Goal: Information Seeking & Learning: Find specific fact

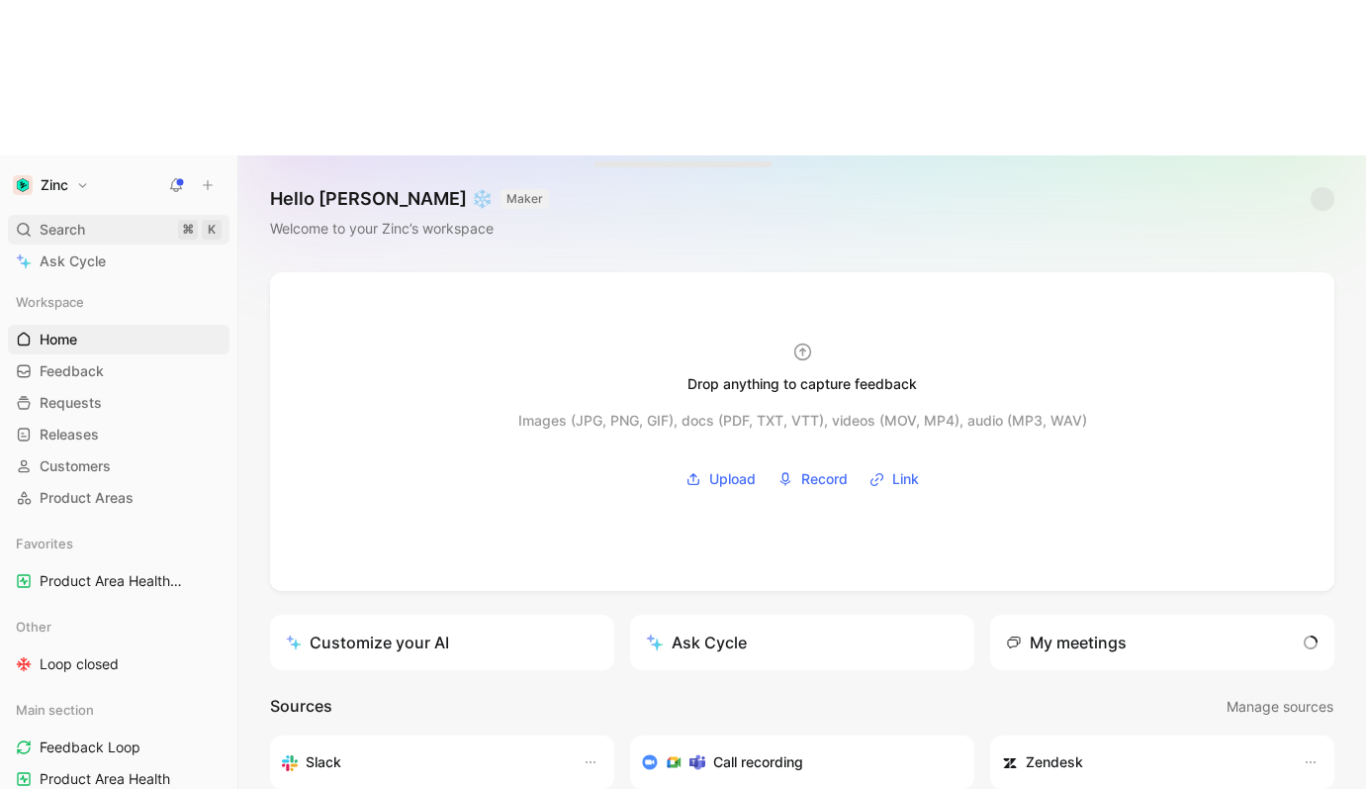
click at [108, 215] on div "Search ⌘ K" at bounding box center [119, 230] width 222 height 30
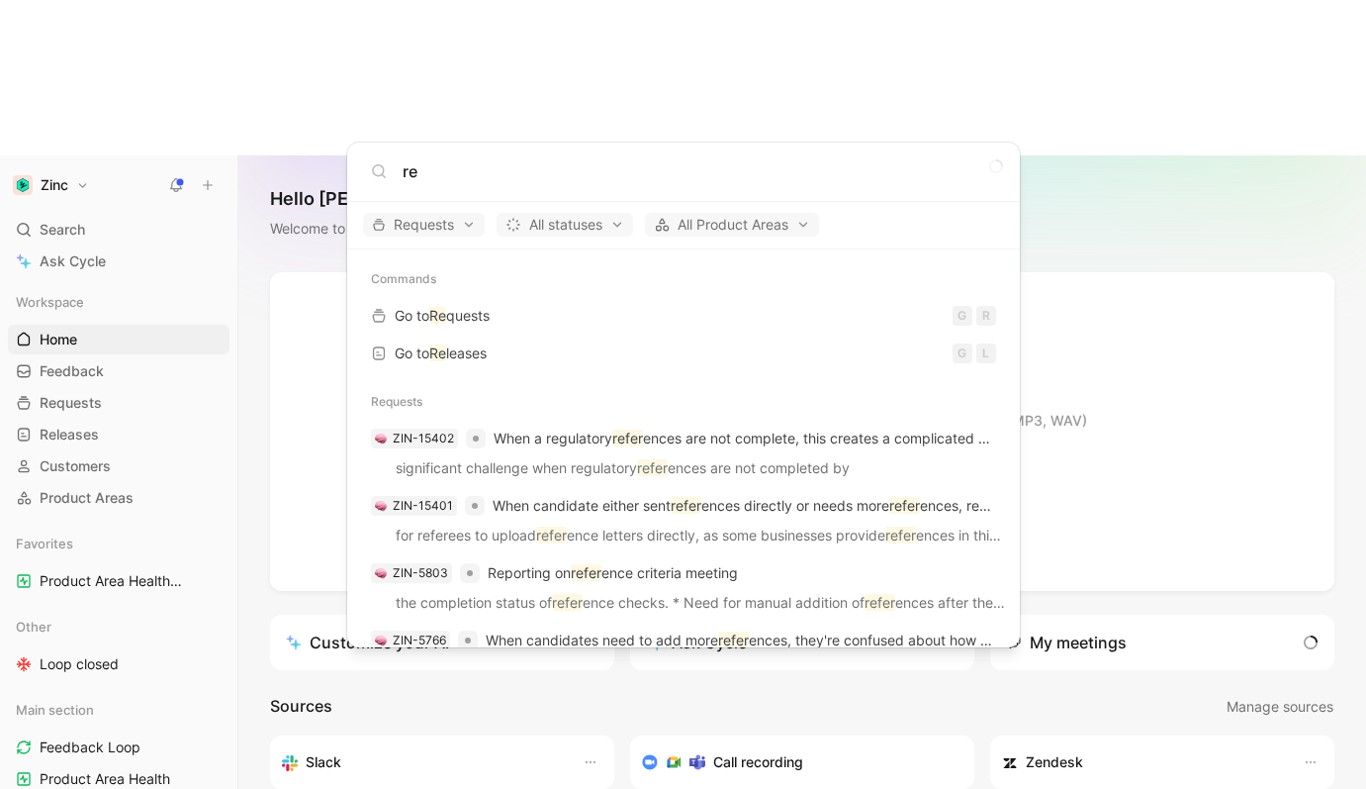
type input "r"
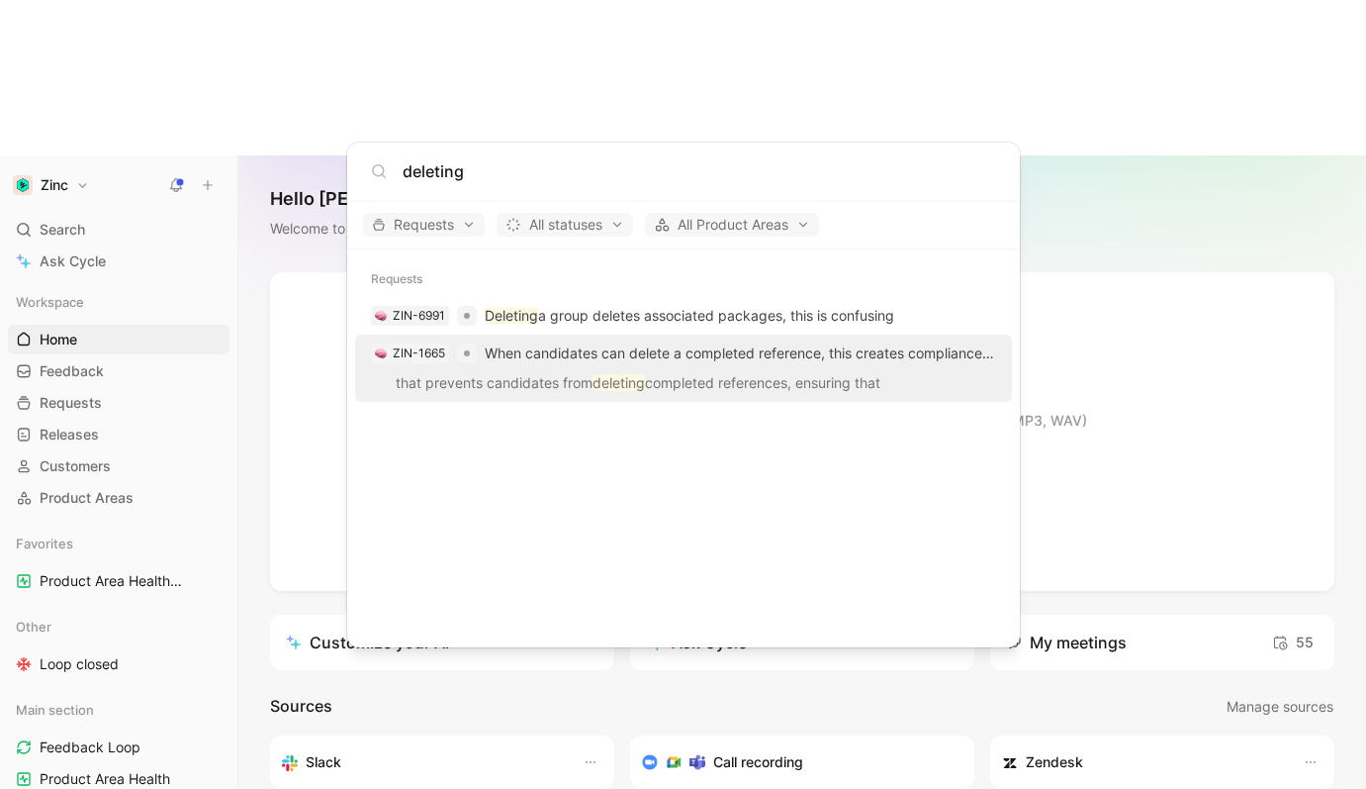
type input "deleting"
click at [721, 367] on div "ZIN-1665 When candidates can delete a completed reference, this creates complia…" at bounding box center [683, 353] width 645 height 36
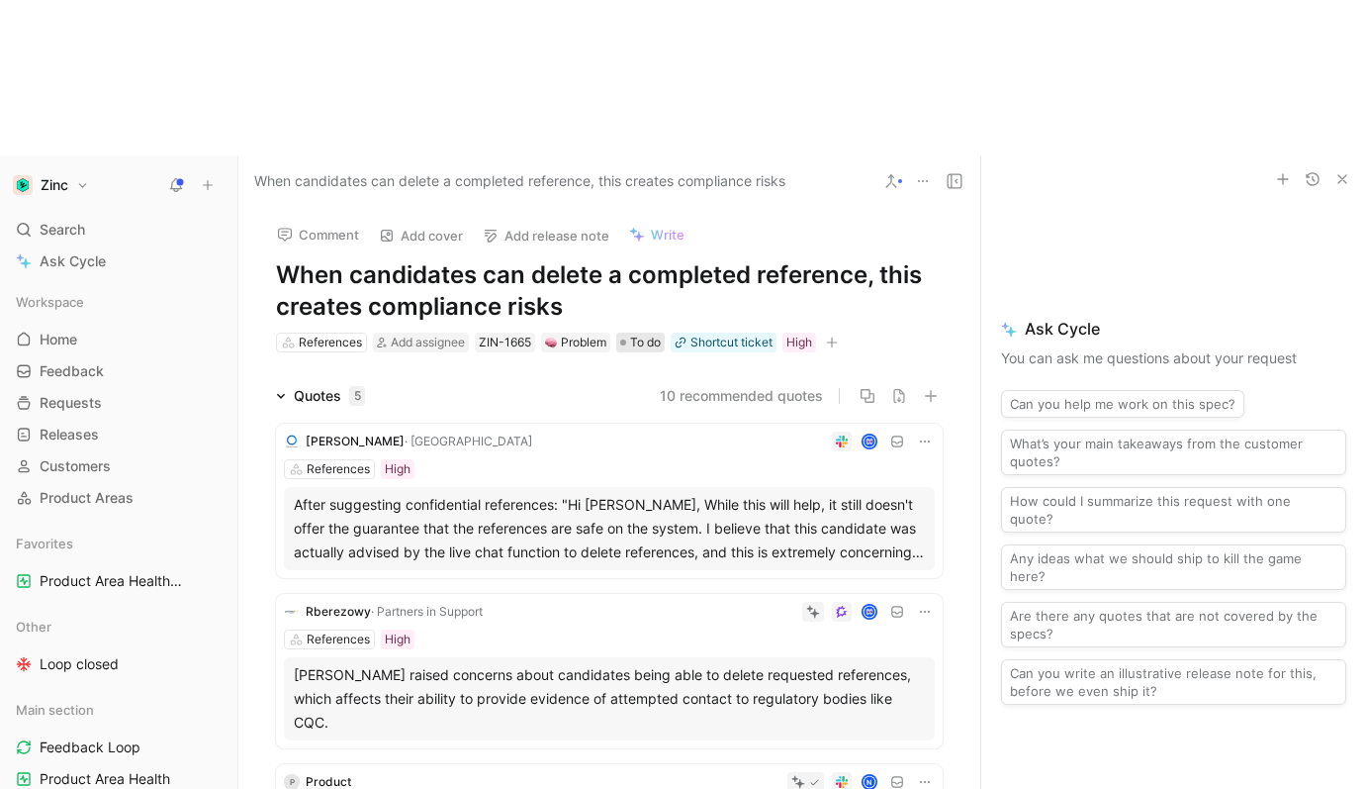
click at [644, 332] on span "To do" at bounding box center [645, 342] width 31 height 20
click at [651, 332] on span "To do" at bounding box center [645, 342] width 31 height 20
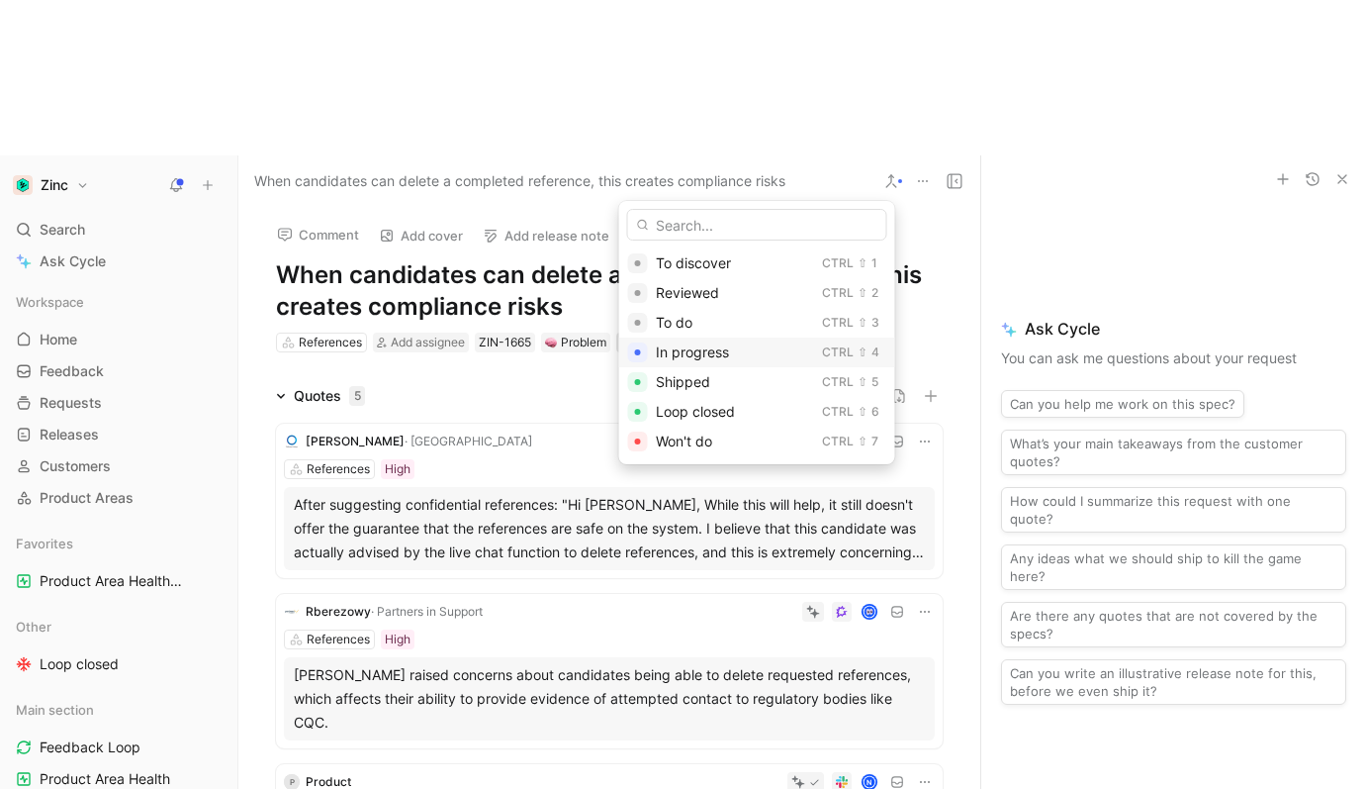
click at [701, 350] on span "In progress" at bounding box center [692, 351] width 73 height 17
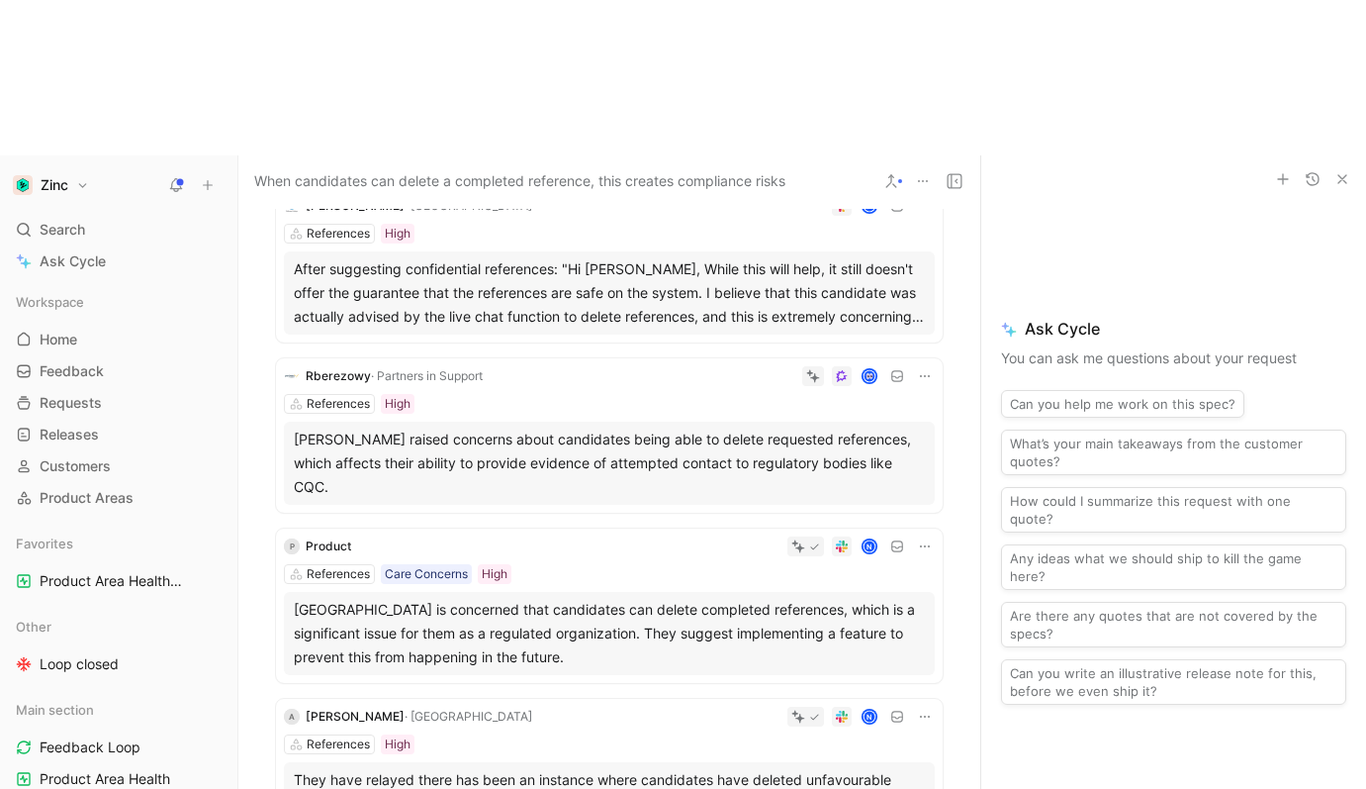
scroll to position [259, 0]
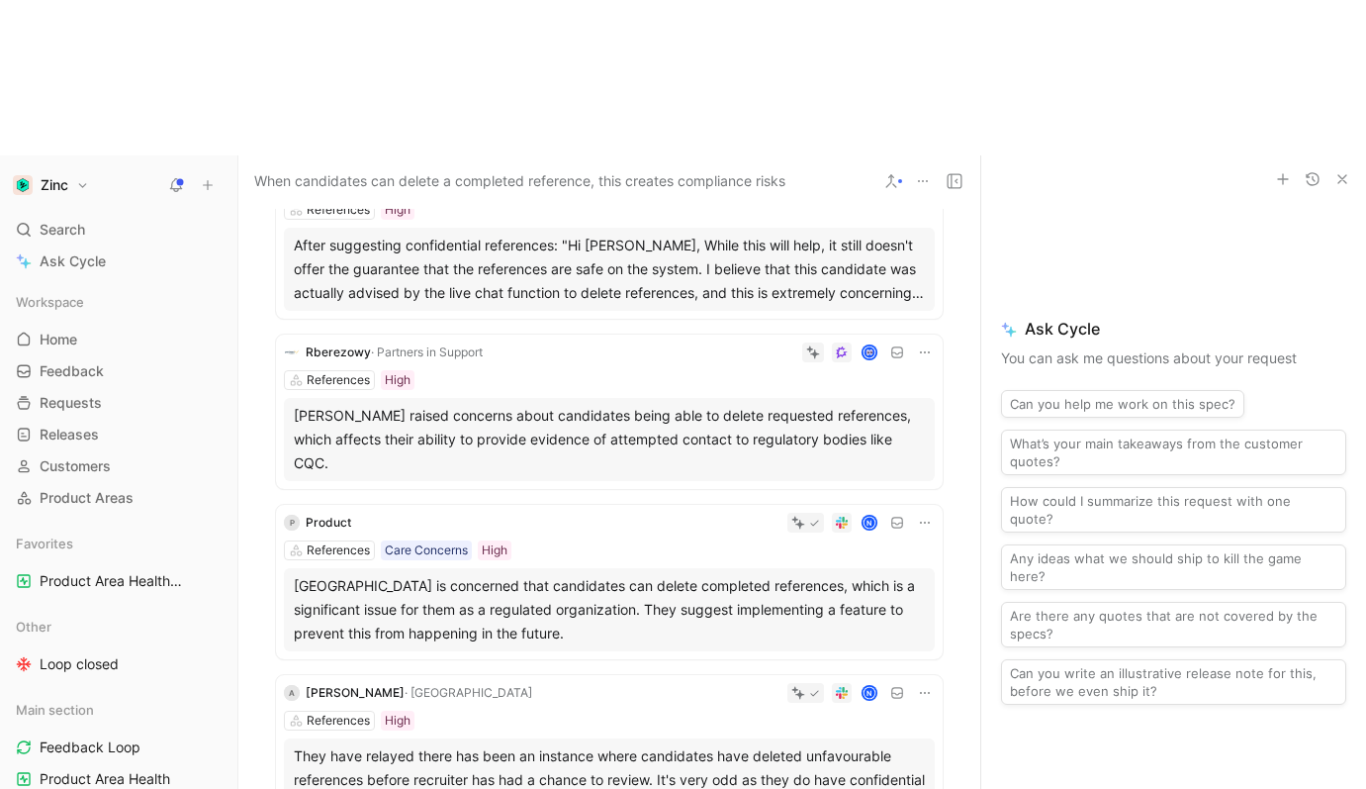
click at [300, 512] on div "P Product" at bounding box center [317, 522] width 67 height 20
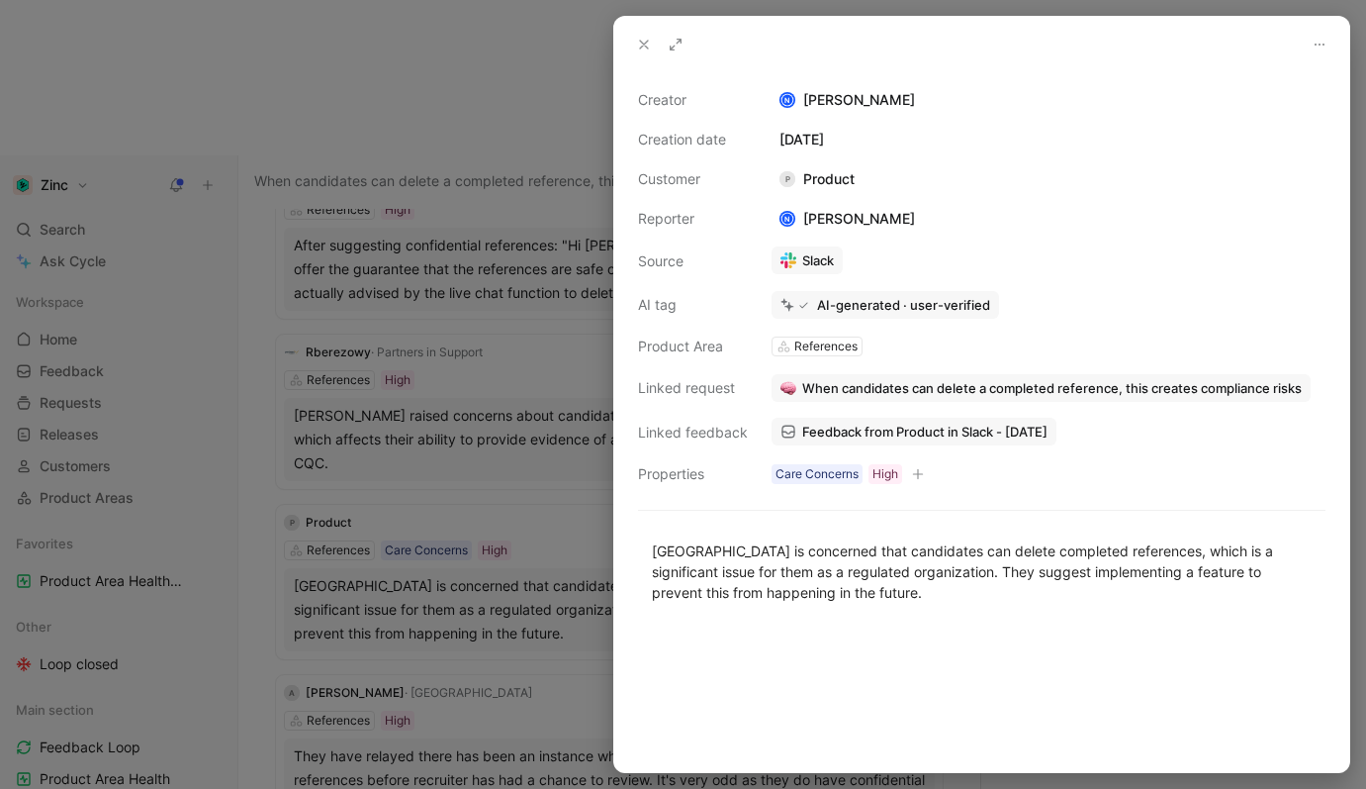
click at [799, 432] on link "Feedback from Product in Slack - [DATE]" at bounding box center [914, 432] width 285 height 28
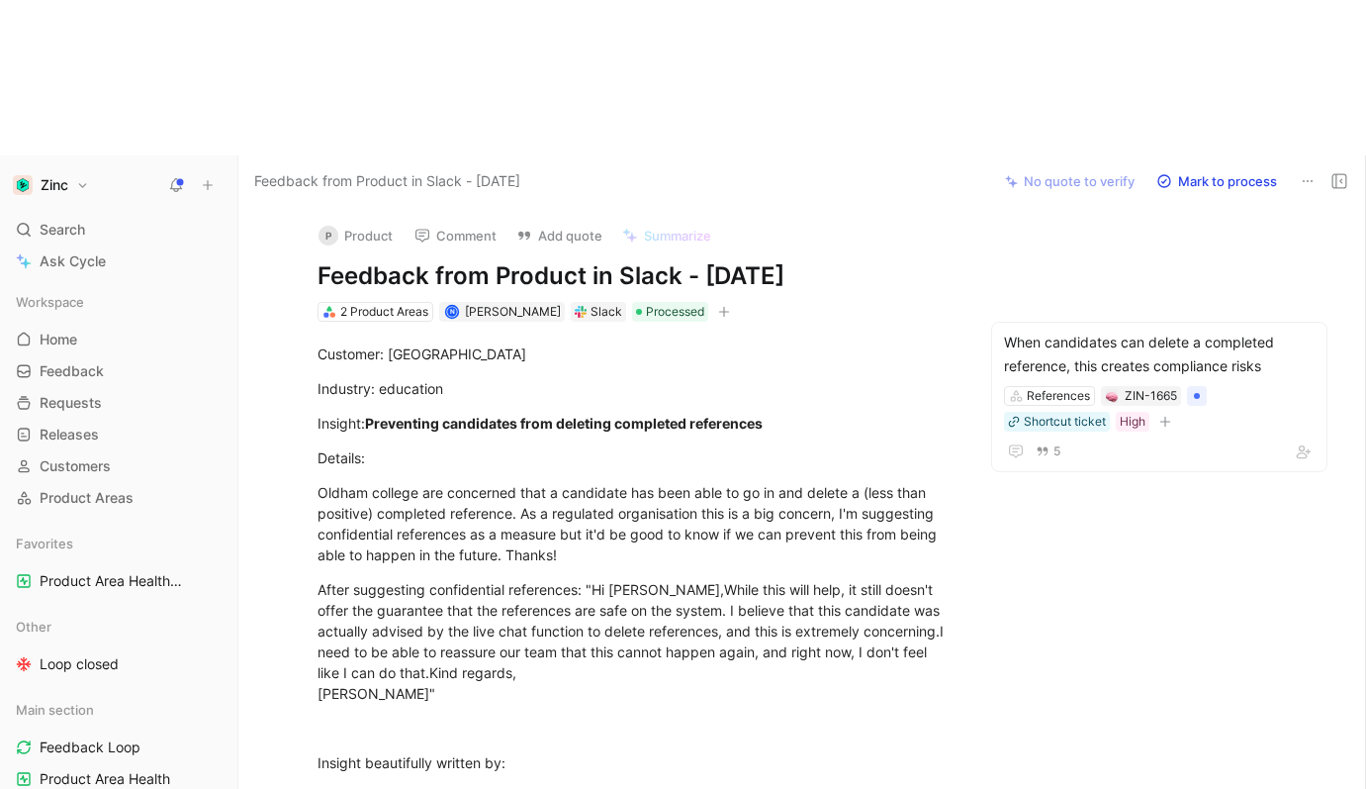
click at [358, 221] on button "P Product" at bounding box center [356, 236] width 92 height 30
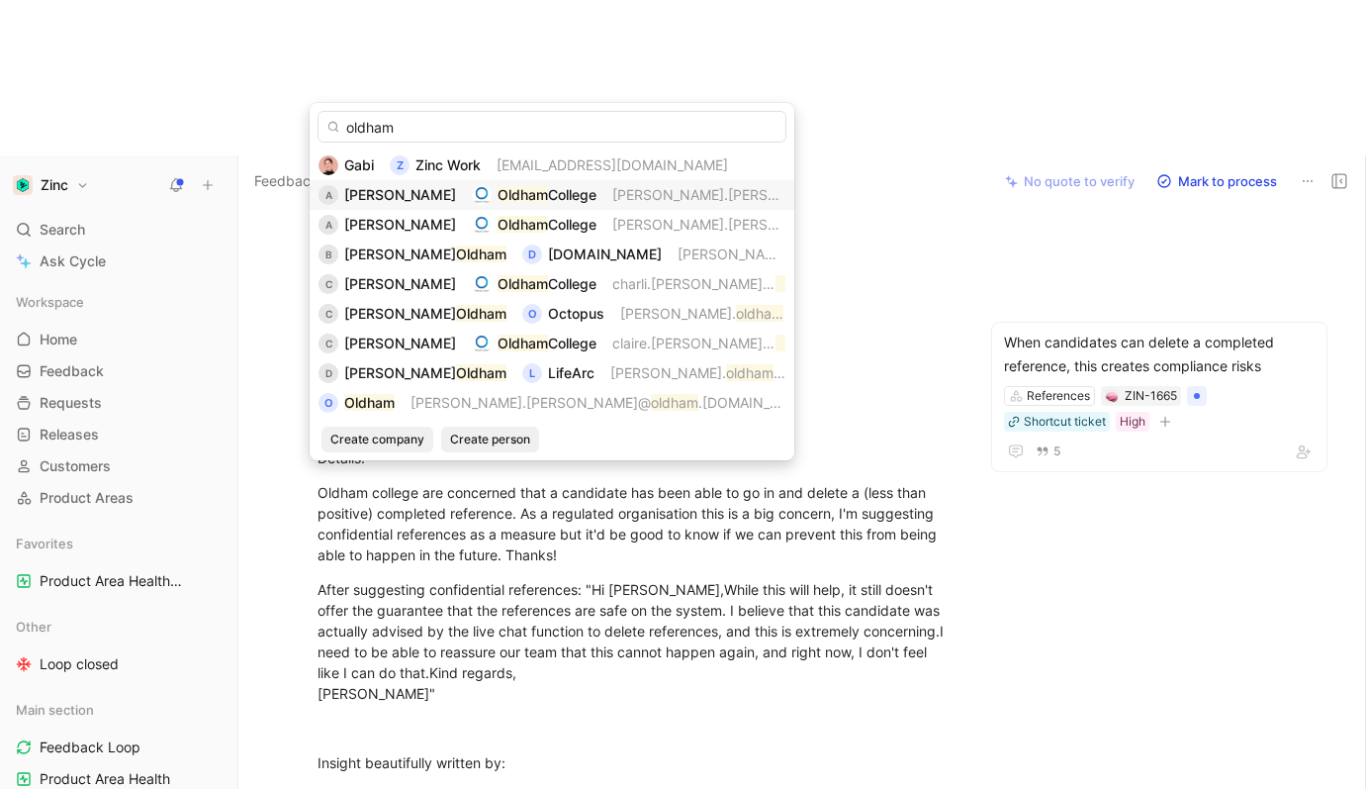
type input "oldham"
click at [662, 194] on span "[PERSON_NAME].[PERSON_NAME]@" at bounding box center [732, 194] width 240 height 17
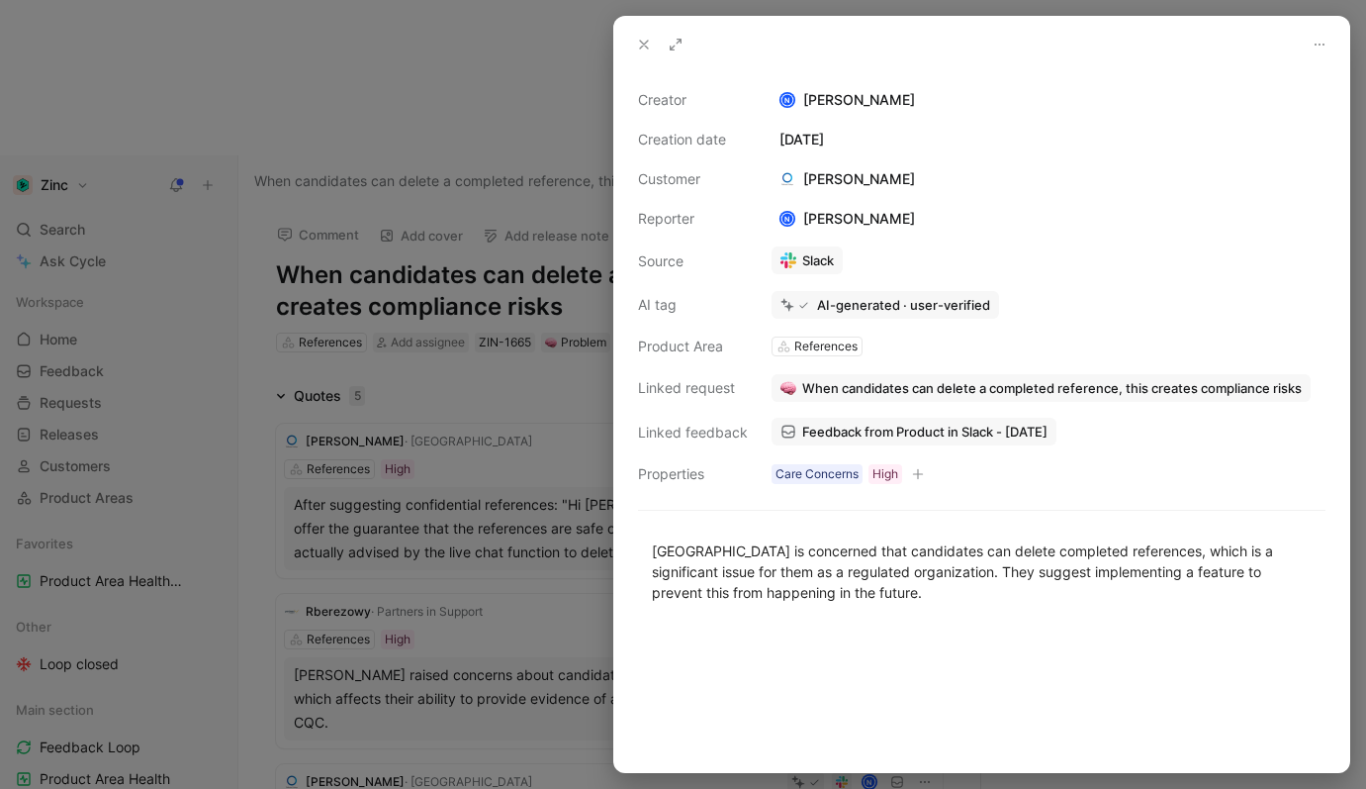
click at [641, 46] on icon at bounding box center [644, 45] width 16 height 16
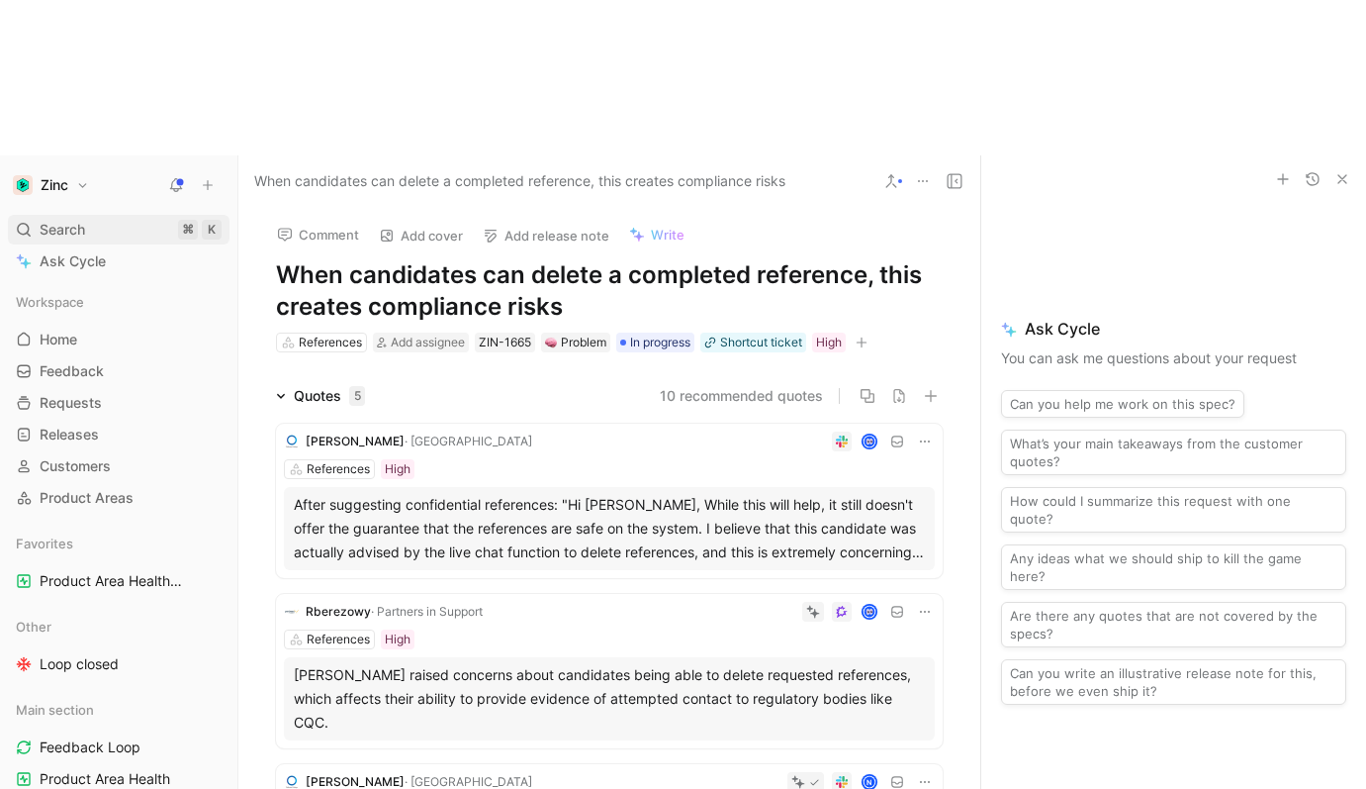
click at [68, 218] on span "Search" at bounding box center [63, 230] width 46 height 24
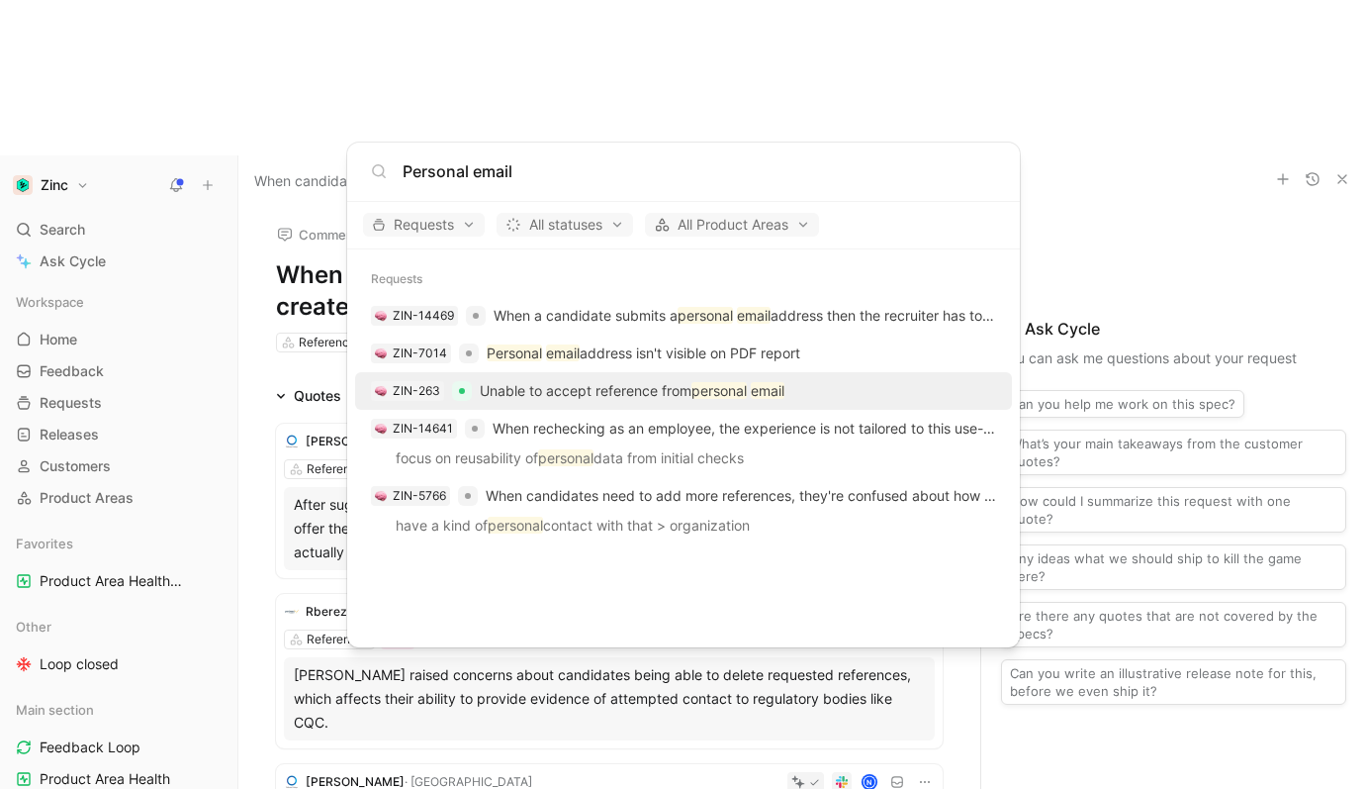
type input "Personal email"
click at [607, 376] on div "ZIN-263 Unable to accept reference from personal email" at bounding box center [683, 391] width 645 height 36
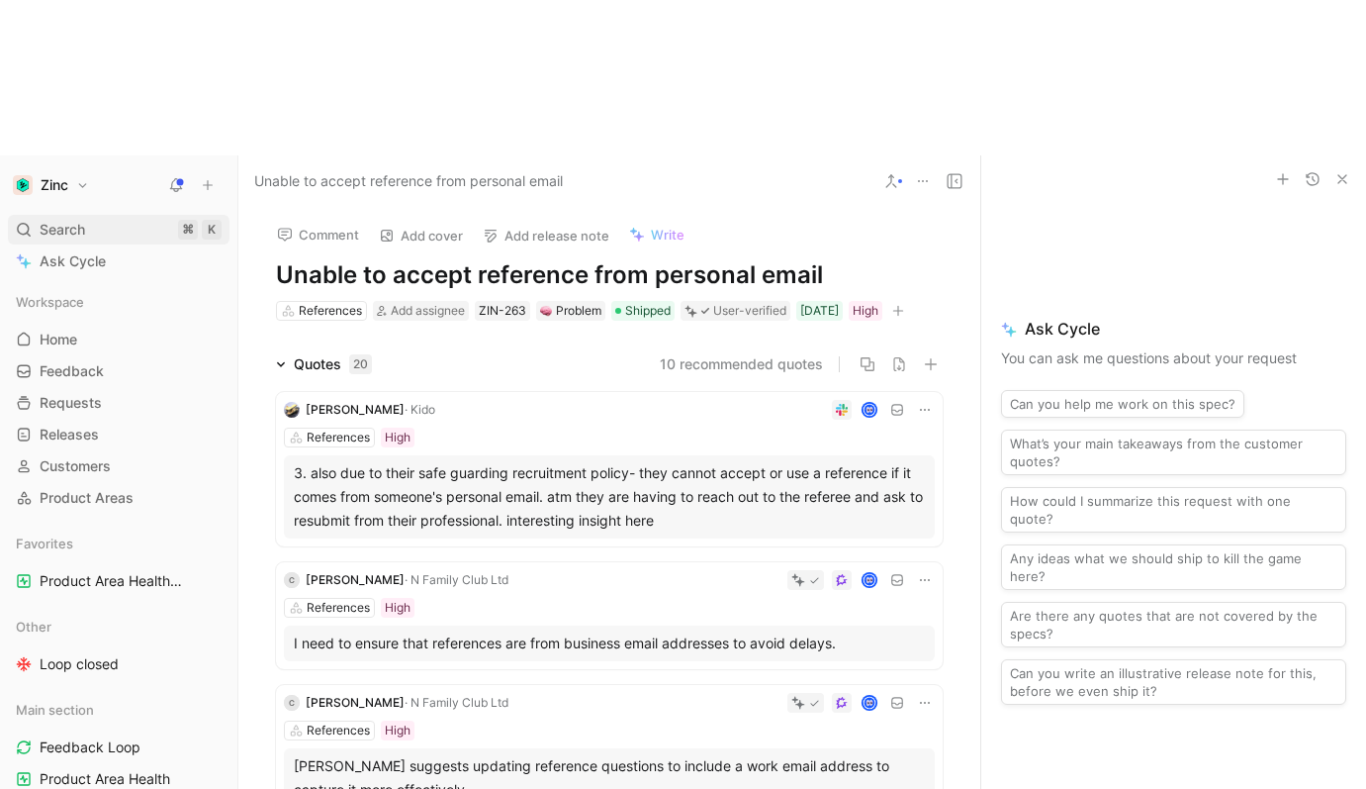
click at [85, 215] on div "Search ⌘ K" at bounding box center [119, 230] width 222 height 30
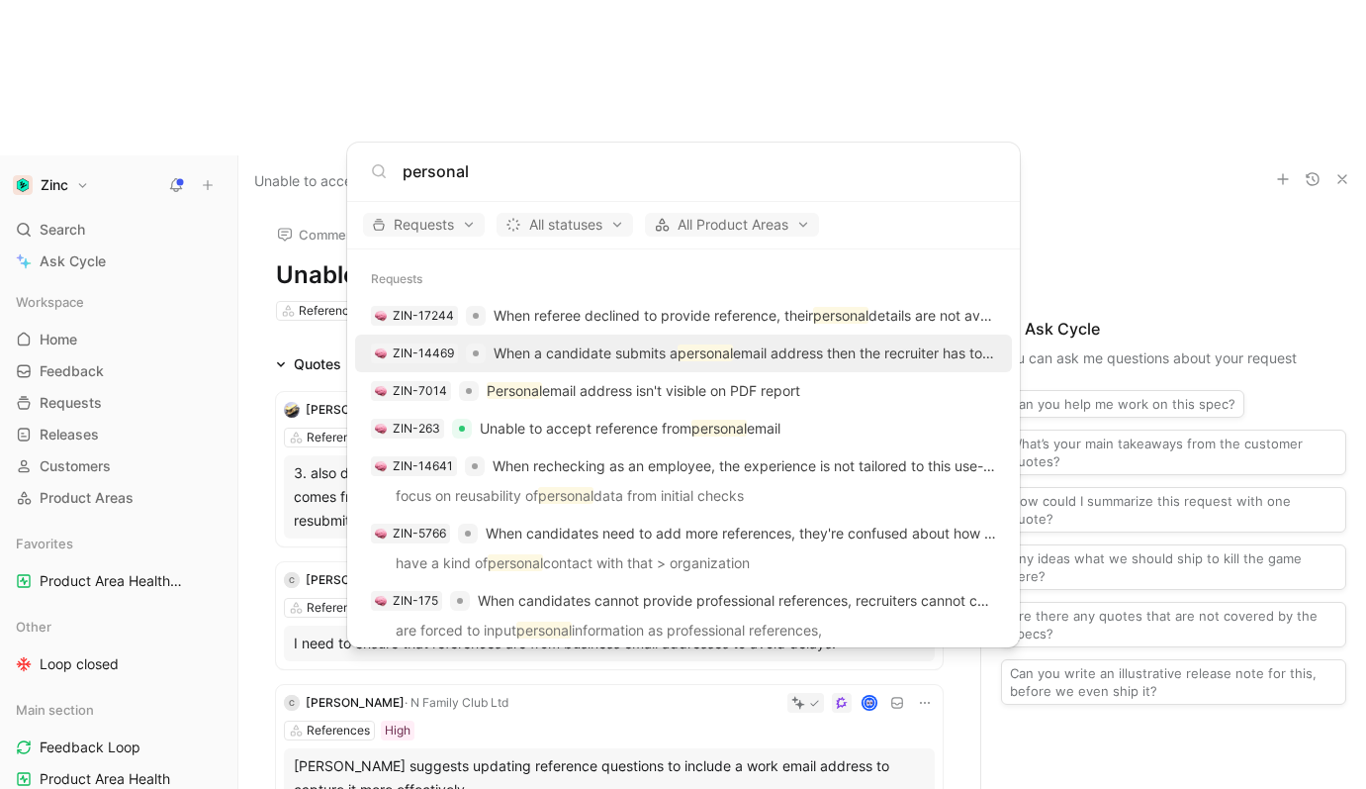
type input "personal"
click at [824, 346] on p "When a candidate submits a personal email address then the recruiter has to fol…" at bounding box center [745, 353] width 503 height 24
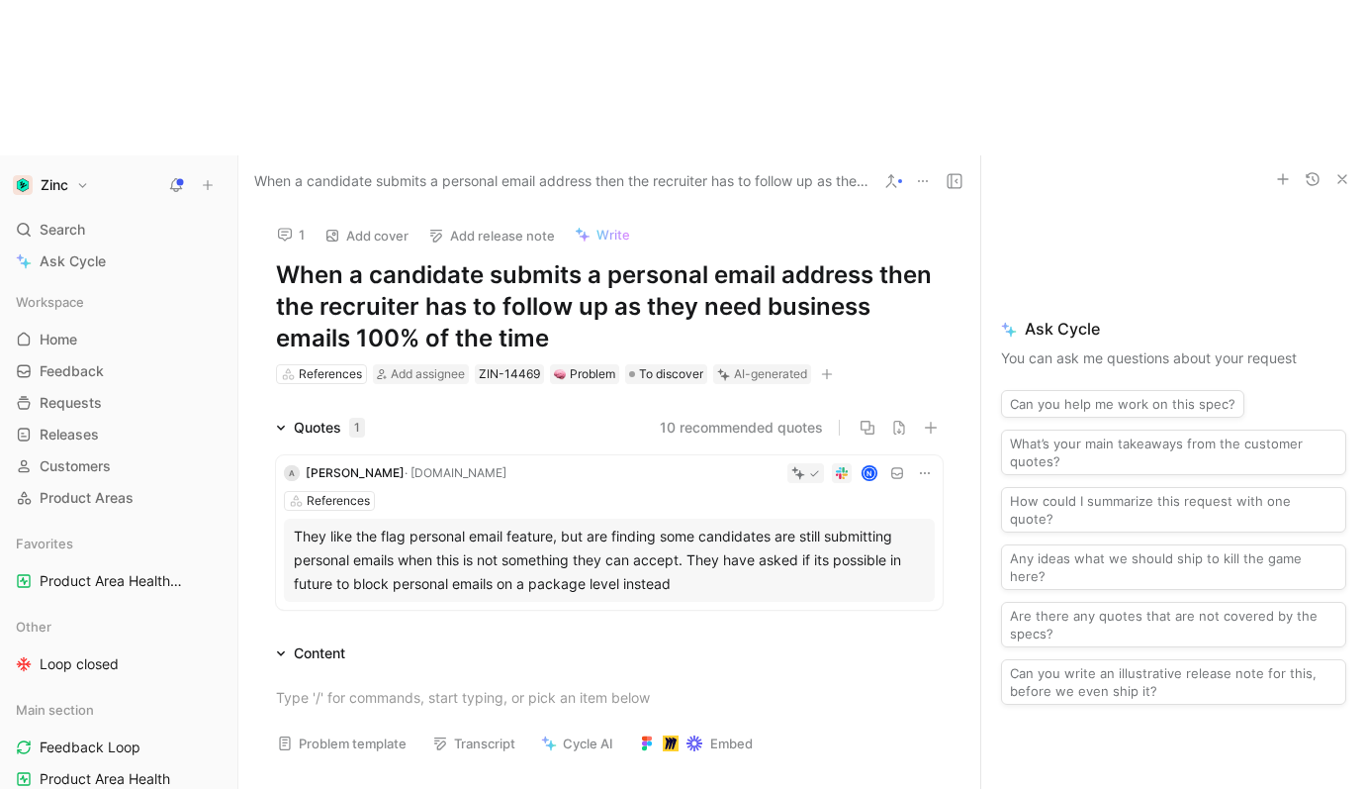
click at [1343, 175] on use "button" at bounding box center [1343, 179] width 8 height 8
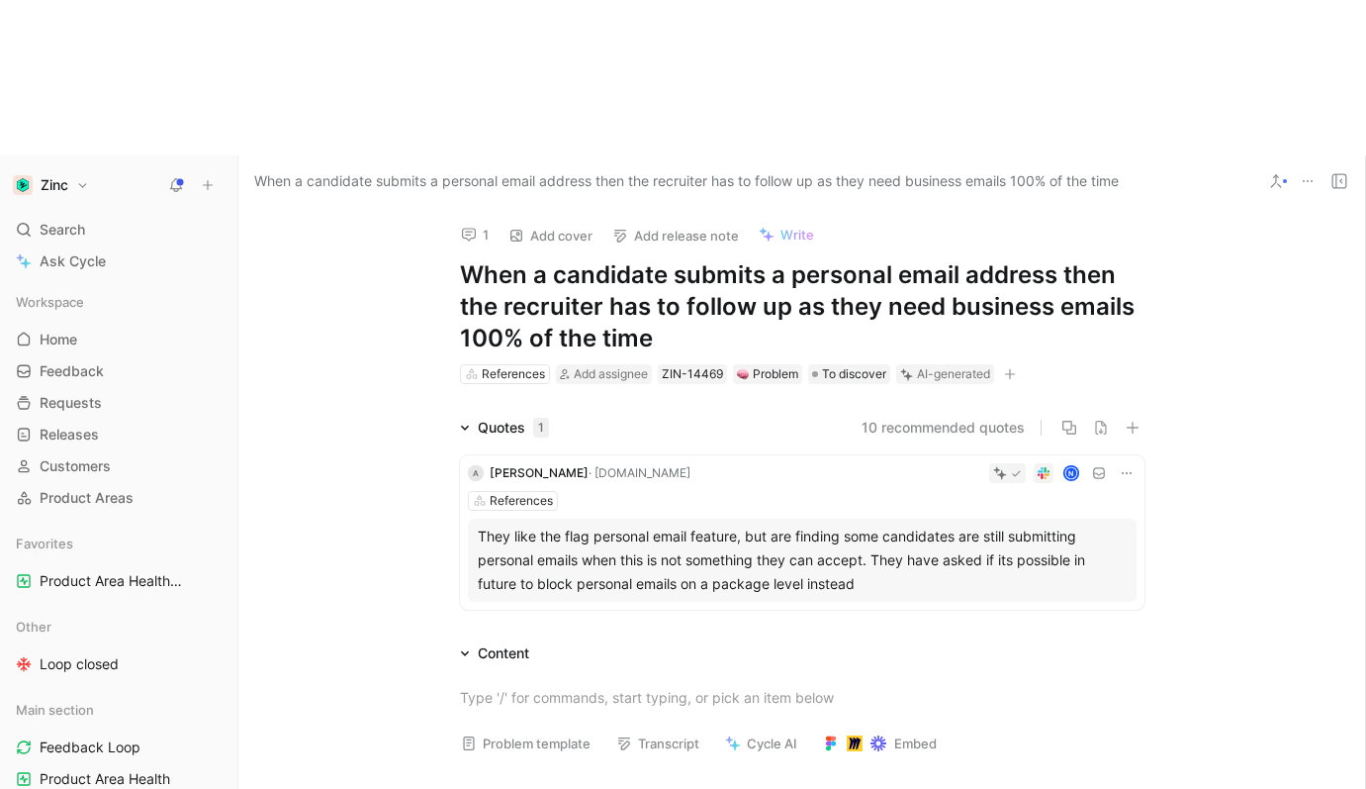
click at [1298, 167] on button at bounding box center [1308, 181] width 28 height 28
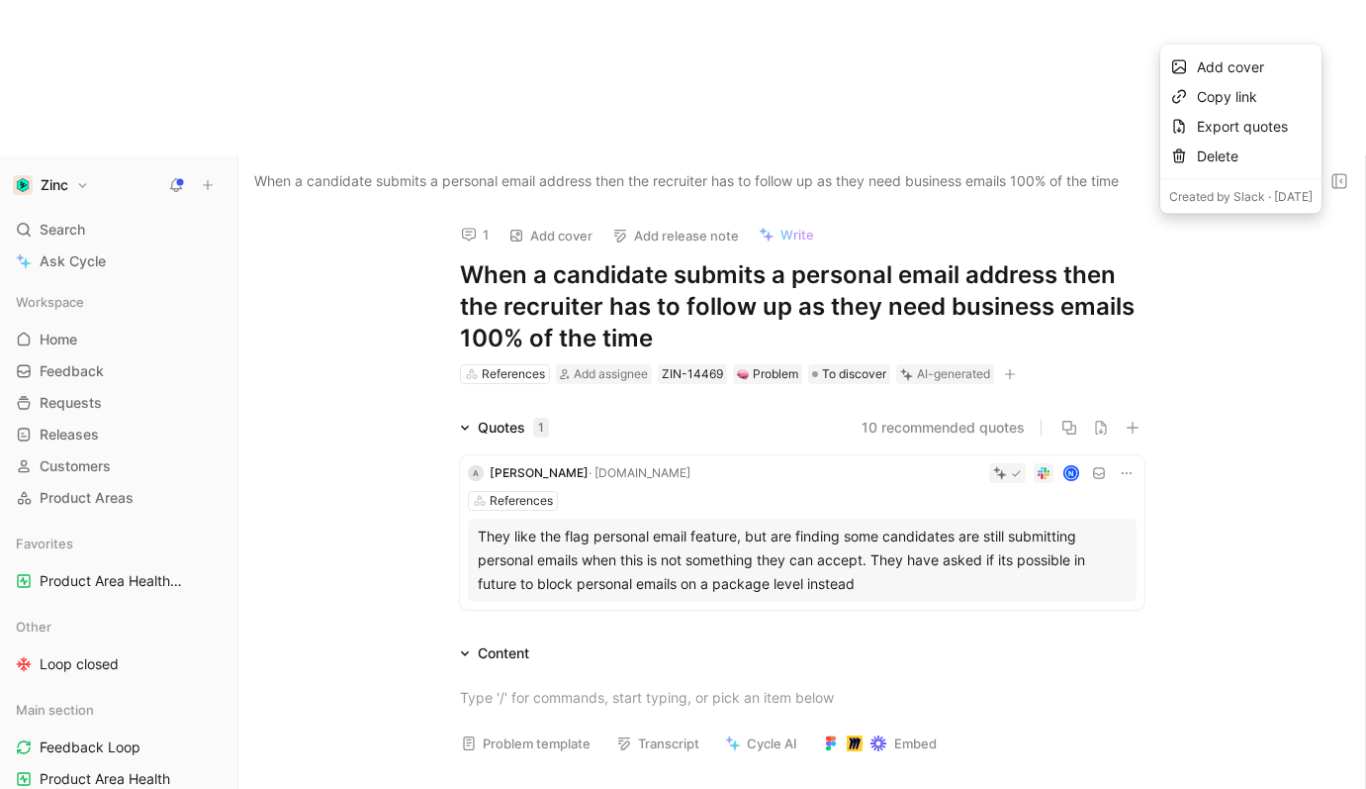
drag, startPoint x: 451, startPoint y: 70, endPoint x: 460, endPoint y: 88, distance: 19.9
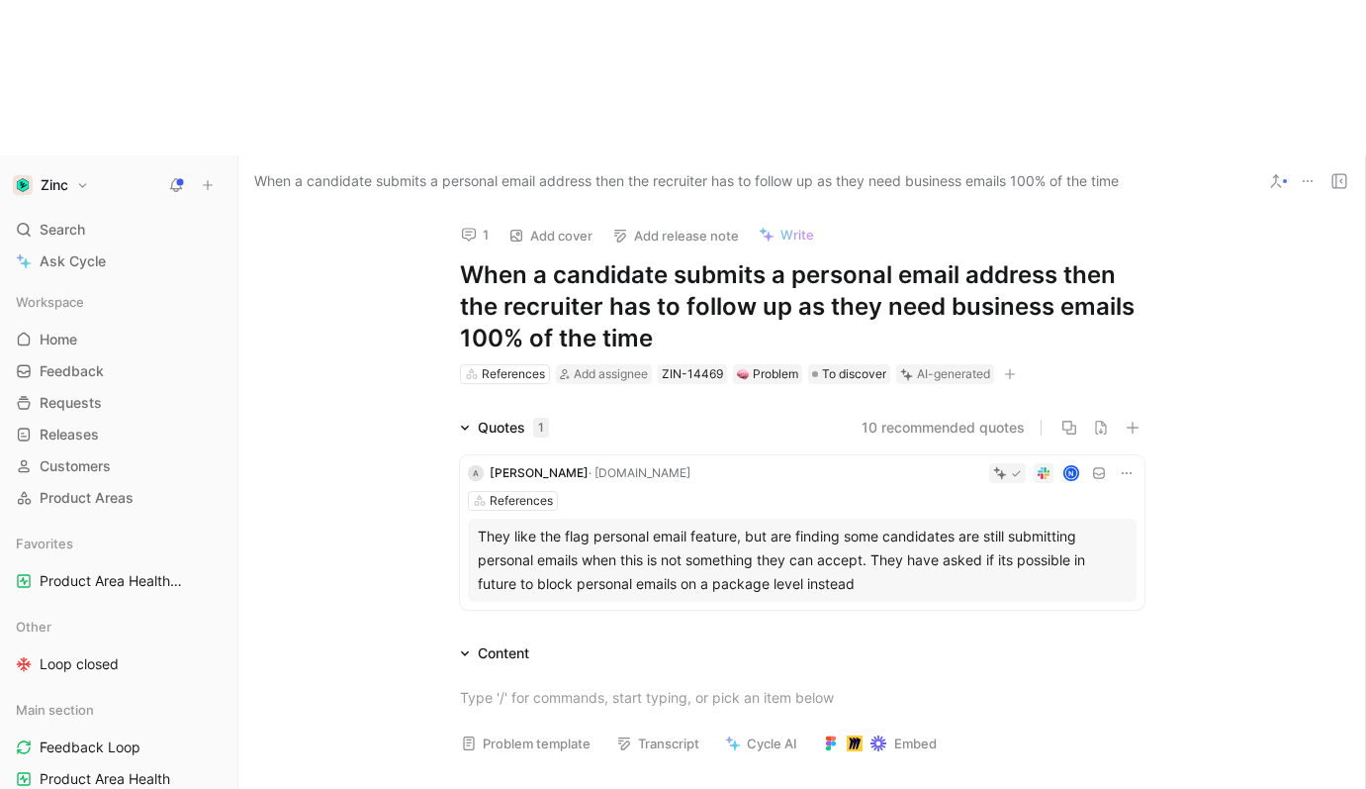
click at [463, 221] on button "1" at bounding box center [475, 235] width 46 height 28
